Goal: Task Accomplishment & Management: Use online tool/utility

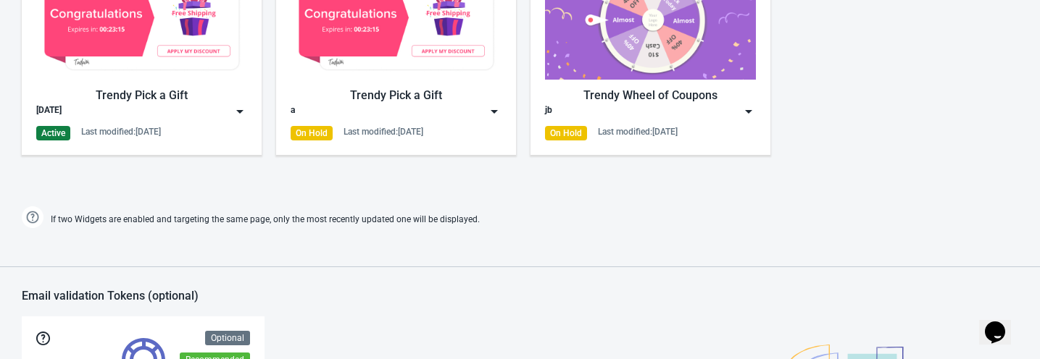
scroll to position [724, 0]
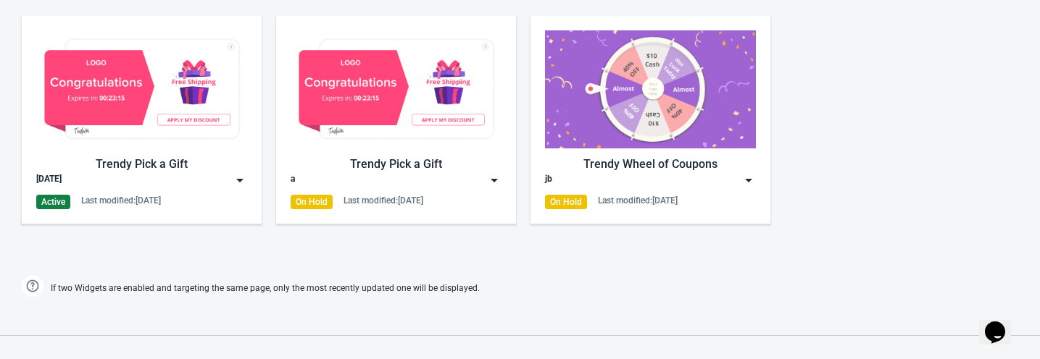
click at [235, 178] on img at bounding box center [240, 180] width 14 height 14
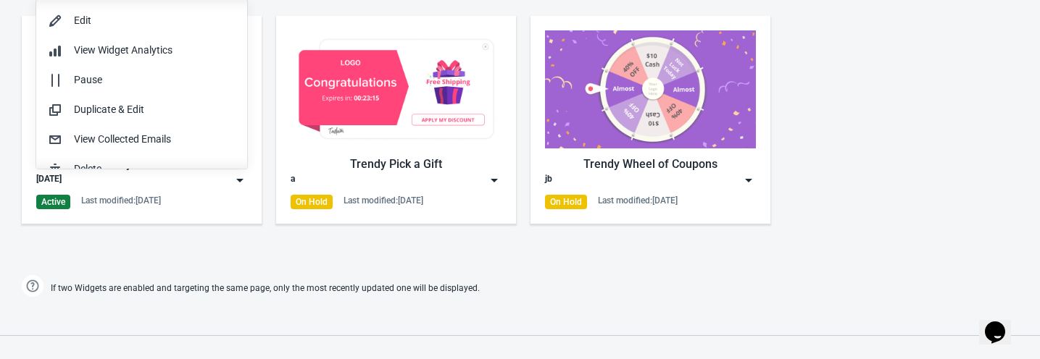
scroll to position [0, 0]
click at [122, 23] on div "Edit" at bounding box center [155, 20] width 162 height 15
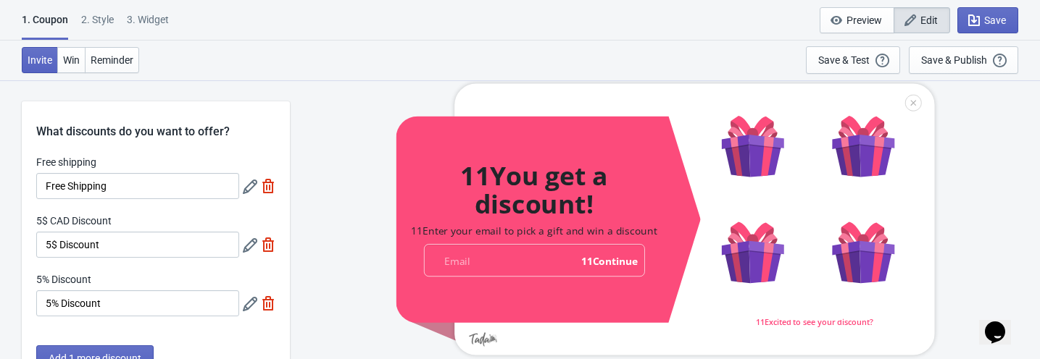
scroll to position [320, 0]
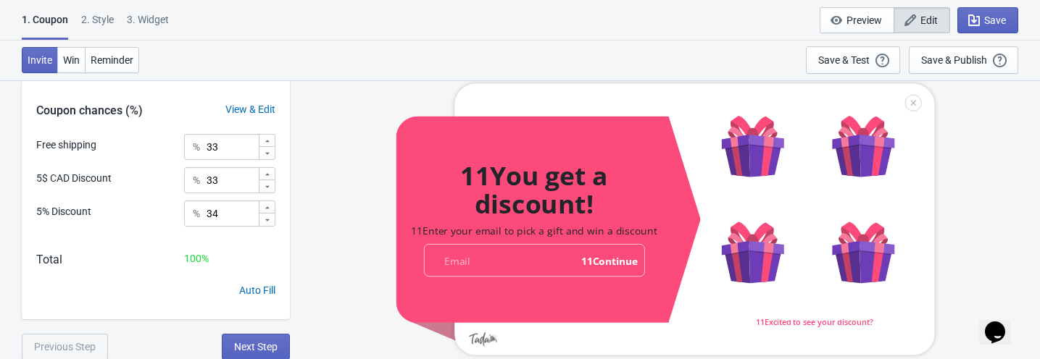
click at [163, 16] on div "3. Widget" at bounding box center [148, 24] width 42 height 25
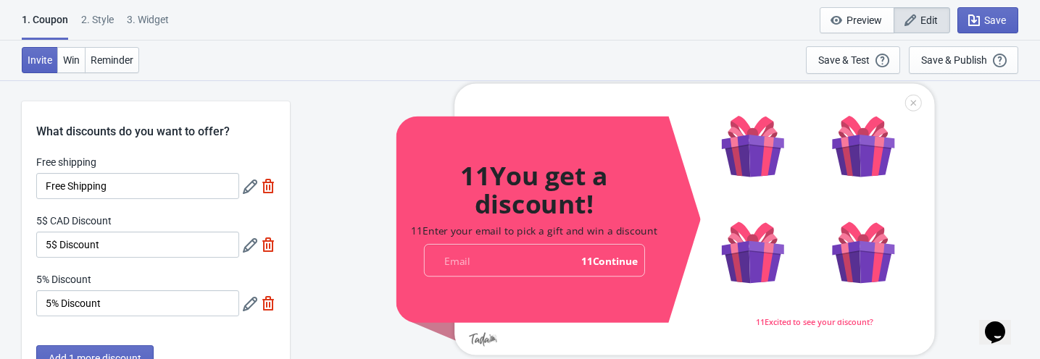
select select "1"
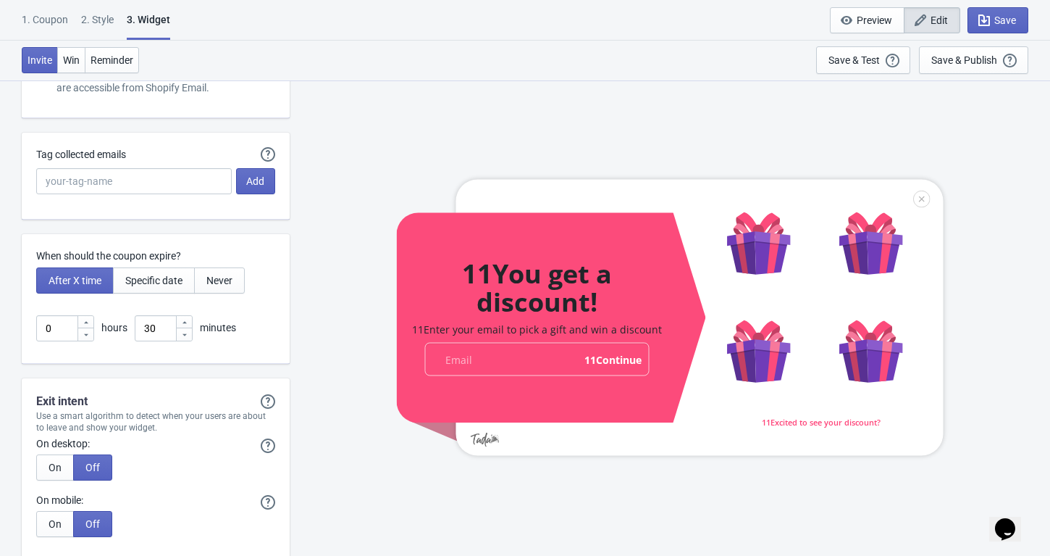
scroll to position [3606, 0]
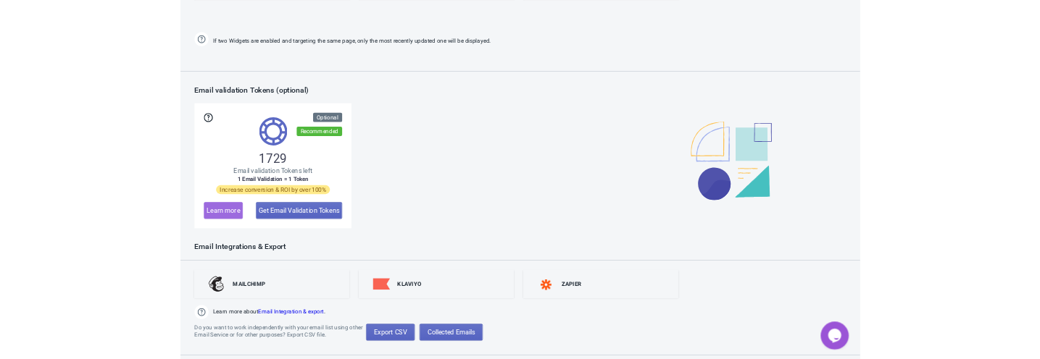
scroll to position [979, 0]
